Goal: Information Seeking & Learning: Learn about a topic

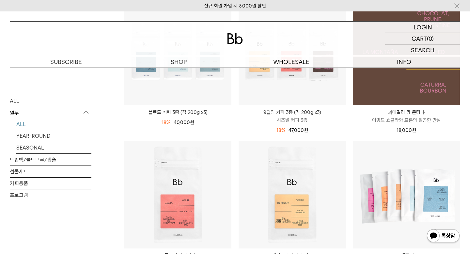
scroll to position [295, 0]
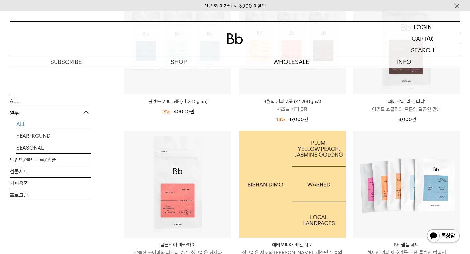
click at [285, 171] on img at bounding box center [292, 184] width 107 height 107
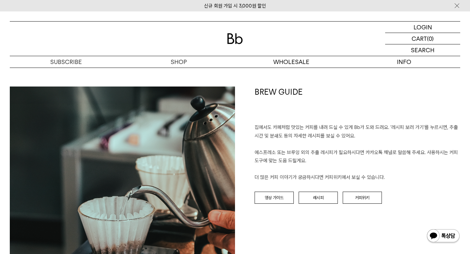
scroll to position [682, 0]
click at [315, 195] on link "레시피" at bounding box center [318, 197] width 39 height 12
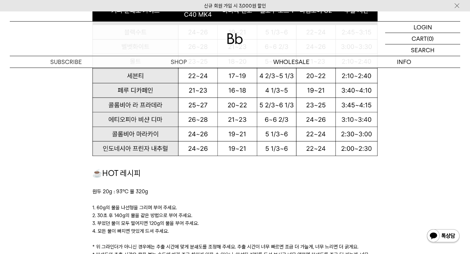
scroll to position [712, 0]
